Goal: Use online tool/utility: Utilize a website feature to perform a specific function

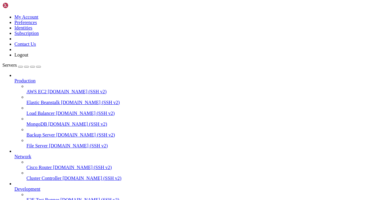
scroll to position [75, 0]
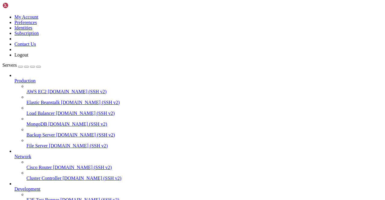
scroll to position [570, 0]
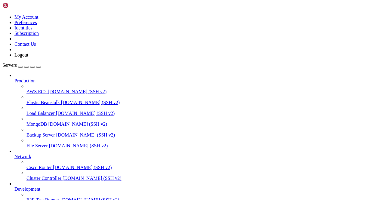
scroll to position [0, 0]
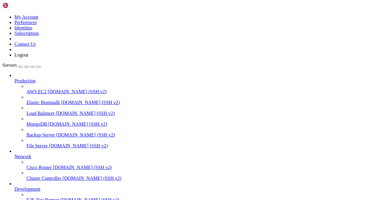
scroll to position [587, 0]
